Goal: Task Accomplishment & Management: Use online tool/utility

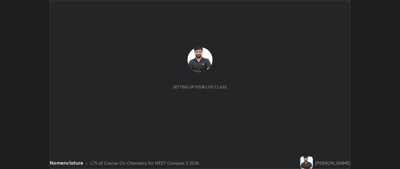
scroll to position [169, 399]
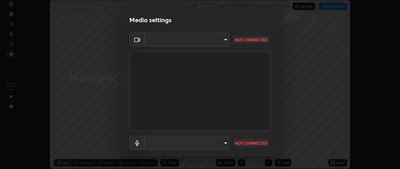
type input "49ae221ac10e7450fae1aa5d9d074b6745a4d7b76778b29691f85c0d3e1dda1d"
type input "default"
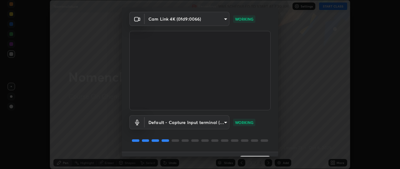
scroll to position [36, 0]
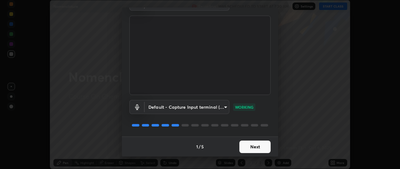
click at [248, 144] on button "Next" at bounding box center [254, 147] width 31 height 12
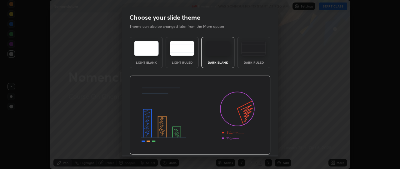
click at [247, 146] on img at bounding box center [200, 115] width 141 height 79
click at [247, 145] on img at bounding box center [200, 115] width 141 height 79
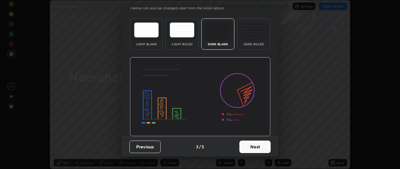
click at [246, 142] on button "Next" at bounding box center [254, 147] width 31 height 12
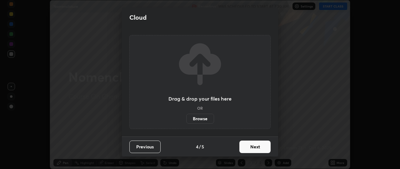
click at [247, 147] on button "Next" at bounding box center [254, 147] width 31 height 12
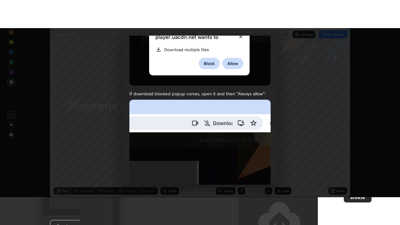
scroll to position [163, 0]
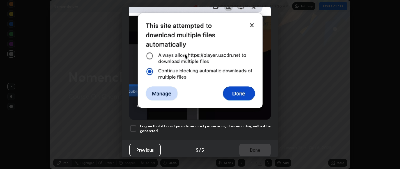
click at [135, 125] on div at bounding box center [132, 128] width 7 height 7
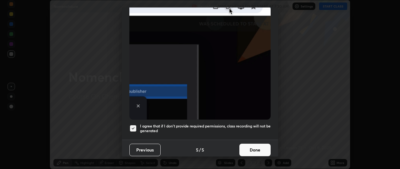
click at [249, 148] on button "Done" at bounding box center [254, 150] width 31 height 12
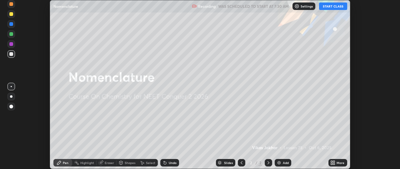
click at [331, 8] on button "START CLASS" at bounding box center [333, 5] width 28 height 7
click at [332, 164] on icon at bounding box center [332, 164] width 2 height 2
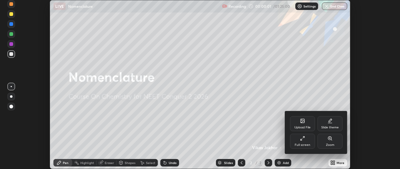
click at [308, 141] on div "Full screen" at bounding box center [302, 141] width 25 height 15
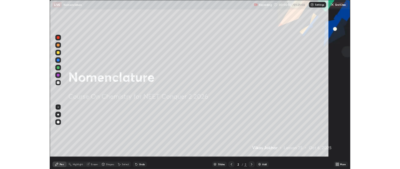
scroll to position [225, 400]
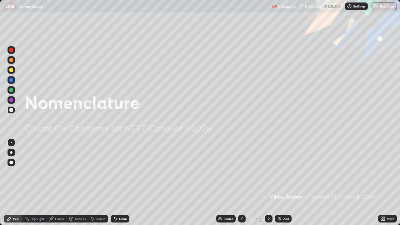
click at [282, 169] on div "Add" at bounding box center [283, 218] width 17 height 7
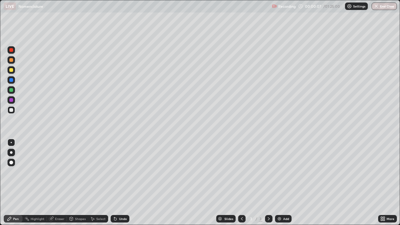
click at [11, 151] on div at bounding box center [11, 152] width 2 height 2
click at [15, 71] on div at bounding box center [10, 69] width 7 height 7
click at [60, 169] on div "Eraser" at bounding box center [59, 218] width 9 height 3
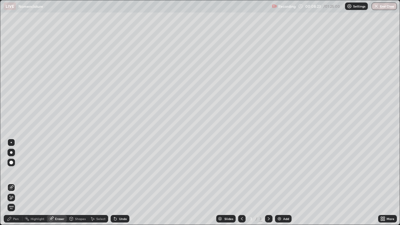
click at [14, 169] on div "Pen" at bounding box center [16, 218] width 6 height 3
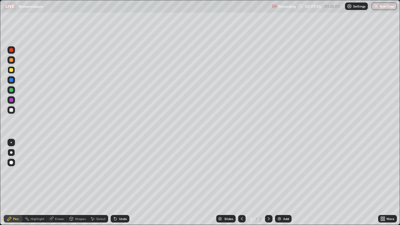
click at [9, 111] on div at bounding box center [11, 110] width 4 height 4
click at [283, 169] on div "Add" at bounding box center [286, 218] width 6 height 3
click at [279, 169] on img at bounding box center [279, 218] width 5 height 5
click at [241, 169] on icon at bounding box center [241, 218] width 5 height 5
click at [279, 169] on img at bounding box center [279, 218] width 5 height 5
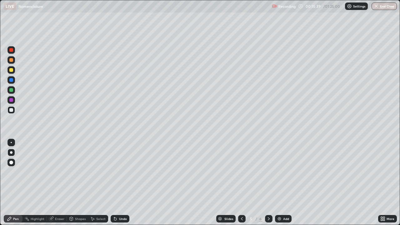
click at [11, 90] on div at bounding box center [11, 90] width 4 height 4
click at [11, 71] on div at bounding box center [11, 70] width 4 height 4
click at [57, 169] on div "Eraser" at bounding box center [59, 218] width 9 height 3
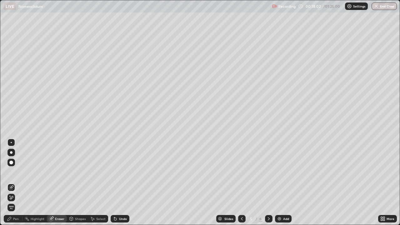
click at [13, 169] on div "Pen" at bounding box center [13, 218] width 19 height 7
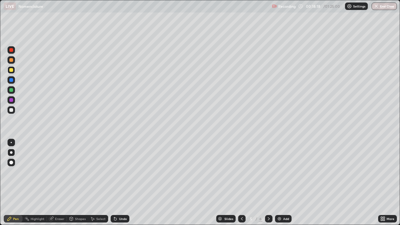
click at [10, 61] on div at bounding box center [11, 60] width 4 height 4
click at [11, 99] on div at bounding box center [11, 100] width 4 height 4
click at [12, 111] on div at bounding box center [11, 110] width 4 height 4
click at [279, 169] on img at bounding box center [279, 218] width 5 height 5
click at [11, 72] on div at bounding box center [11, 70] width 4 height 4
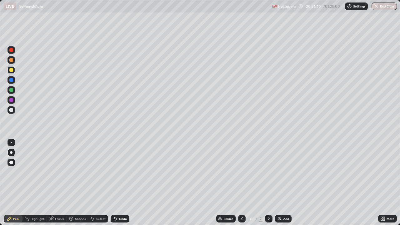
click at [12, 111] on div at bounding box center [11, 110] width 4 height 4
click at [53, 169] on div "Eraser" at bounding box center [57, 218] width 20 height 7
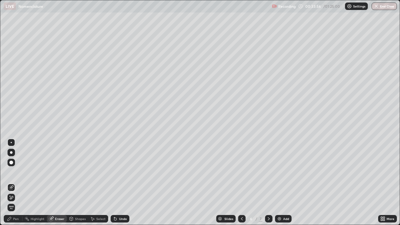
click at [14, 169] on div "Pen" at bounding box center [16, 218] width 6 height 3
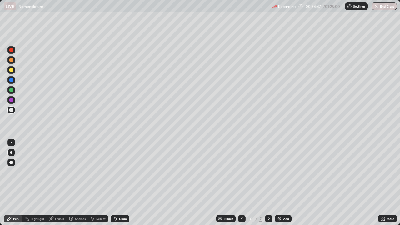
click at [11, 60] on div at bounding box center [11, 60] width 4 height 4
click at [280, 169] on img at bounding box center [279, 218] width 5 height 5
click at [12, 111] on div at bounding box center [11, 110] width 4 height 4
click at [9, 70] on div at bounding box center [11, 70] width 4 height 4
click at [282, 169] on div "Add" at bounding box center [283, 218] width 17 height 7
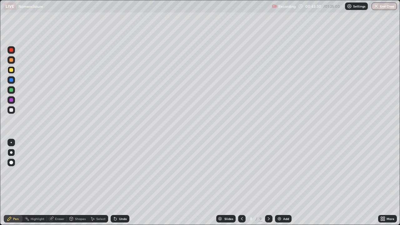
click at [12, 110] on div at bounding box center [11, 110] width 4 height 4
click at [59, 169] on div "Eraser" at bounding box center [59, 218] width 9 height 3
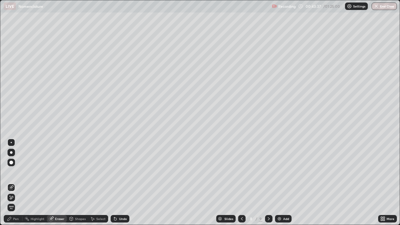
click at [16, 169] on div "Pen" at bounding box center [16, 218] width 6 height 3
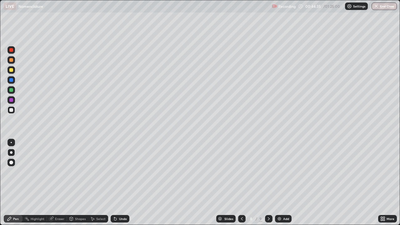
click at [11, 71] on div at bounding box center [11, 70] width 4 height 4
click at [279, 169] on img at bounding box center [279, 218] width 5 height 5
click at [12, 110] on div at bounding box center [11, 110] width 4 height 4
click at [57, 169] on div "Eraser" at bounding box center [59, 218] width 9 height 3
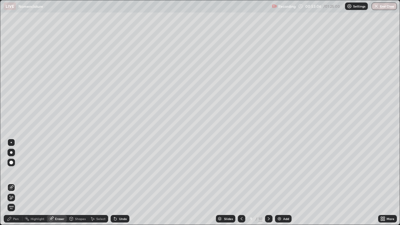
click at [17, 169] on div "Pen" at bounding box center [16, 218] width 6 height 3
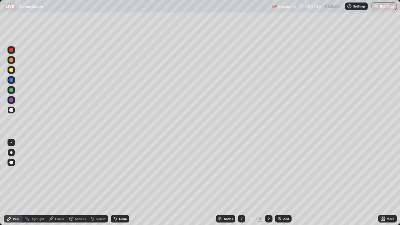
click at [241, 169] on icon at bounding box center [241, 218] width 2 height 3
click at [278, 169] on img at bounding box center [279, 218] width 5 height 5
click at [13, 111] on div at bounding box center [11, 110] width 4 height 4
click at [57, 169] on div "Eraser" at bounding box center [59, 218] width 9 height 3
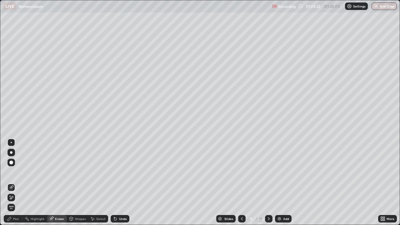
click at [15, 169] on div "Pen" at bounding box center [16, 218] width 6 height 3
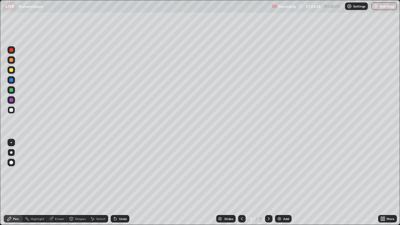
click at [11, 71] on div at bounding box center [11, 70] width 4 height 4
click at [56, 169] on div "Eraser" at bounding box center [59, 218] width 9 height 3
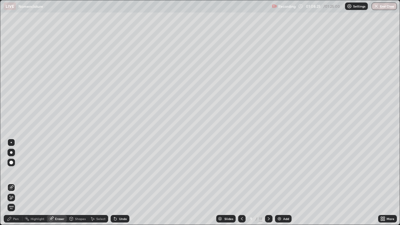
click at [16, 169] on div "Pen" at bounding box center [16, 218] width 6 height 3
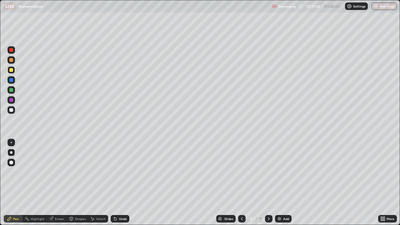
click at [278, 169] on img at bounding box center [279, 218] width 5 height 5
click at [11, 111] on div at bounding box center [11, 110] width 4 height 4
click at [57, 169] on div "Eraser" at bounding box center [59, 218] width 9 height 3
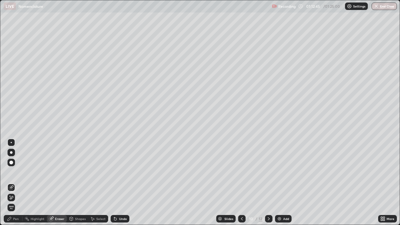
click at [17, 169] on div "Pen" at bounding box center [16, 218] width 6 height 3
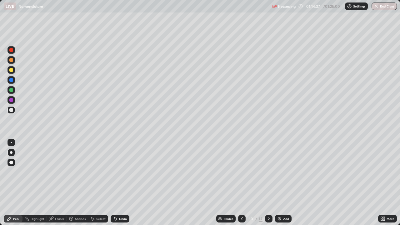
click at [61, 169] on div "Eraser" at bounding box center [57, 218] width 20 height 7
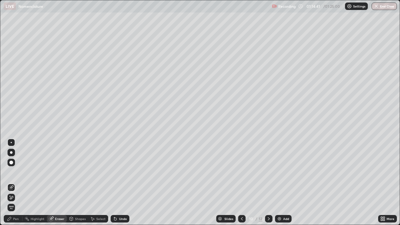
click at [18, 169] on div "Pen" at bounding box center [16, 218] width 6 height 3
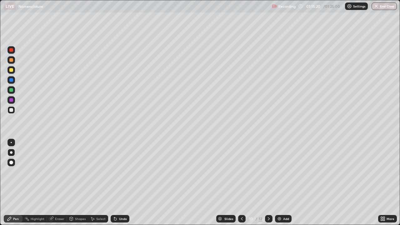
click at [11, 70] on div at bounding box center [11, 70] width 4 height 4
click at [241, 169] on icon at bounding box center [241, 218] width 5 height 5
click at [57, 169] on div "Eraser" at bounding box center [59, 218] width 9 height 3
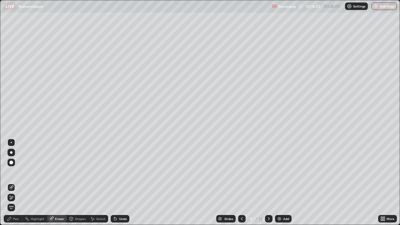
click at [14, 169] on div "Pen" at bounding box center [16, 218] width 6 height 3
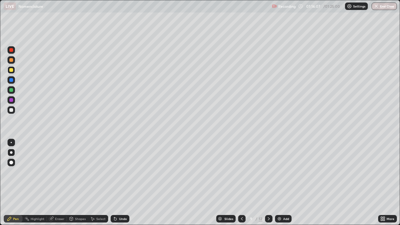
click at [59, 169] on div "Eraser" at bounding box center [59, 218] width 9 height 3
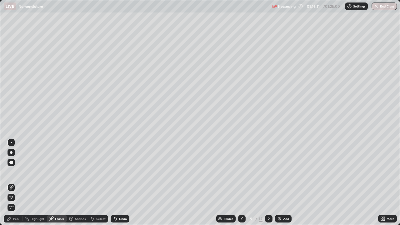
click at [14, 169] on div "Pen" at bounding box center [16, 218] width 6 height 3
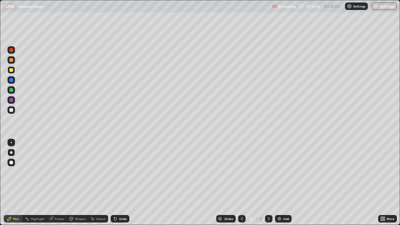
click at [55, 169] on div "Eraser" at bounding box center [59, 218] width 9 height 3
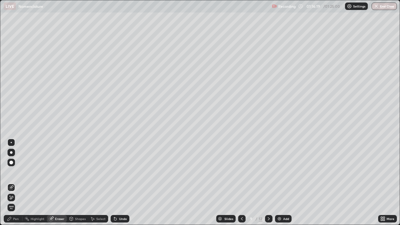
click at [15, 169] on div "Pen" at bounding box center [16, 218] width 6 height 3
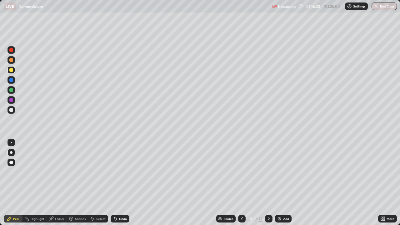
click at [34, 169] on div "Highlight" at bounding box center [38, 218] width 14 height 3
click at [55, 169] on div "Eraser" at bounding box center [59, 218] width 9 height 3
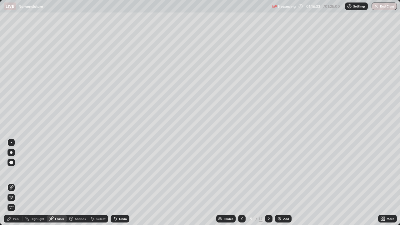
click at [13, 169] on div "Pen" at bounding box center [13, 218] width 19 height 7
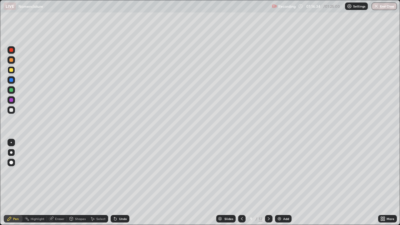
click at [10, 110] on div at bounding box center [11, 110] width 4 height 4
click at [271, 169] on div at bounding box center [268, 218] width 7 height 7
click at [386, 8] on button "End Class" at bounding box center [384, 5] width 25 height 7
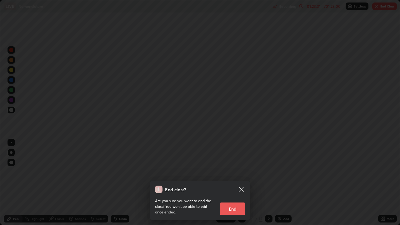
click at [229, 169] on button "End" at bounding box center [232, 208] width 25 height 12
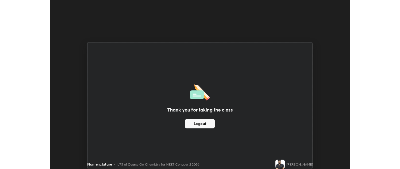
scroll to position [31054, 30823]
